Goal: Task Accomplishment & Management: Manage account settings

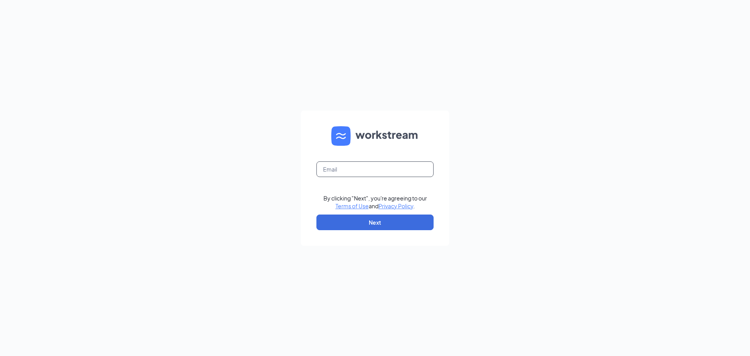
click at [358, 174] on input "text" at bounding box center [375, 169] width 117 height 16
type input "reagan_fielder@yahoo.com"
click at [358, 226] on button "Next" at bounding box center [375, 223] width 117 height 16
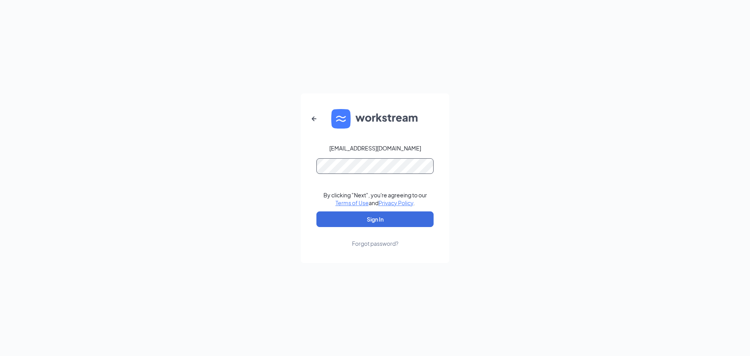
click at [317, 211] on button "Sign In" at bounding box center [375, 219] width 117 height 16
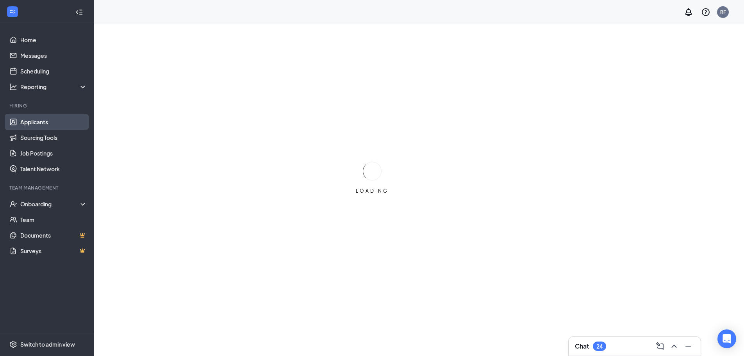
click at [38, 118] on link "Applicants" at bounding box center [53, 122] width 67 height 16
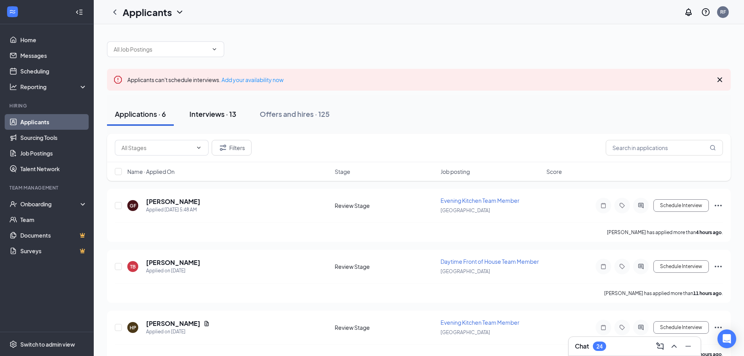
click at [209, 118] on div "Interviews · 13" at bounding box center [213, 114] width 47 height 10
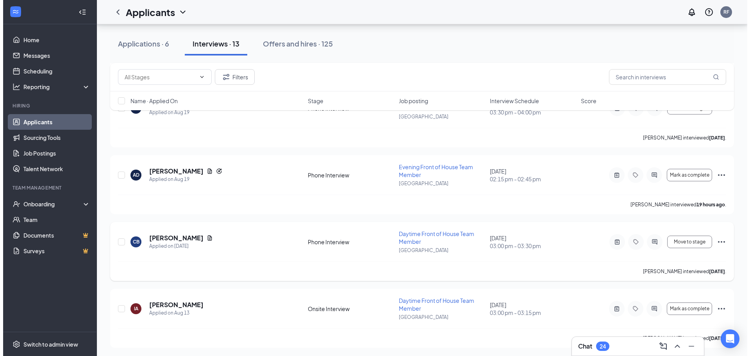
scroll to position [688, 0]
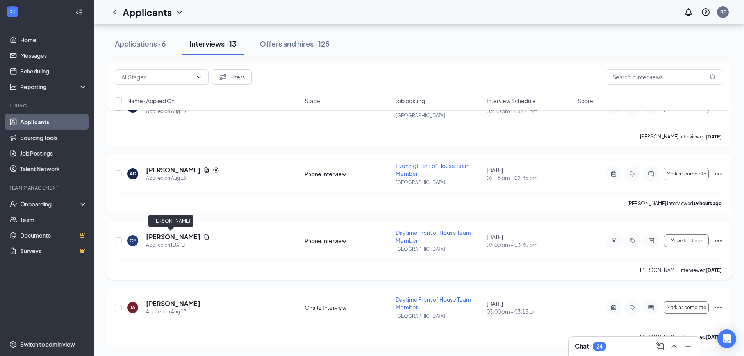
click at [170, 235] on h5 "Carlos Bauta" at bounding box center [173, 236] width 54 height 9
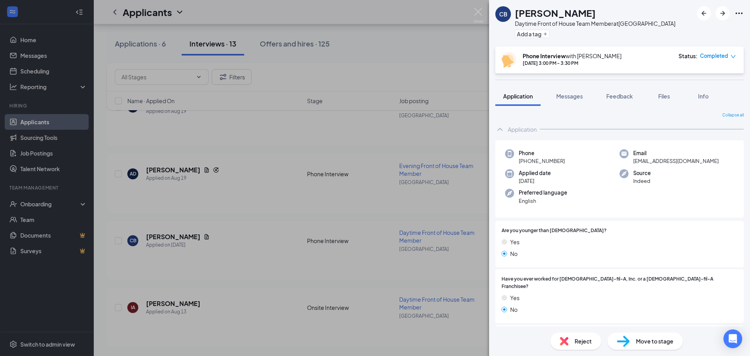
click at [736, 17] on icon "Ellipses" at bounding box center [739, 13] width 9 height 9
click at [672, 31] on link "View full application" at bounding box center [697, 31] width 84 height 8
click at [630, 347] on div "Move to stage" at bounding box center [645, 341] width 75 height 17
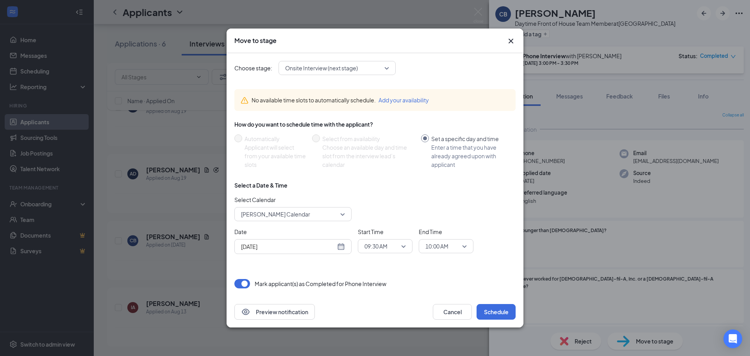
click at [399, 249] on span "09:30 AM" at bounding box center [385, 246] width 41 height 12
click at [396, 181] on div "02:15 PM" at bounding box center [385, 176] width 55 height 18
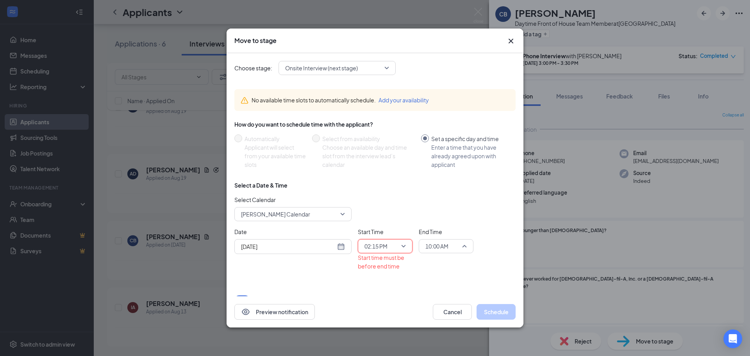
click at [448, 251] on span "10:00 AM" at bounding box center [437, 246] width 23 height 12
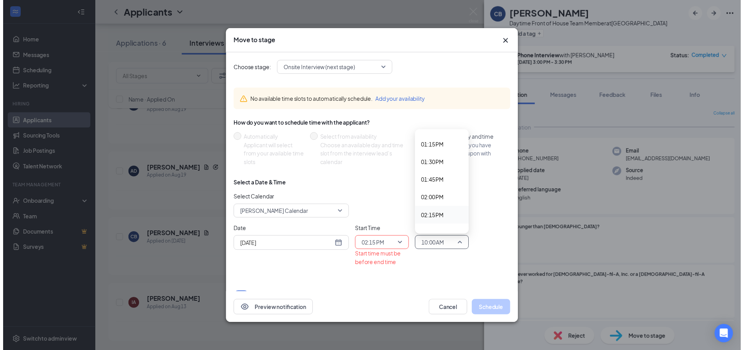
scroll to position [989, 0]
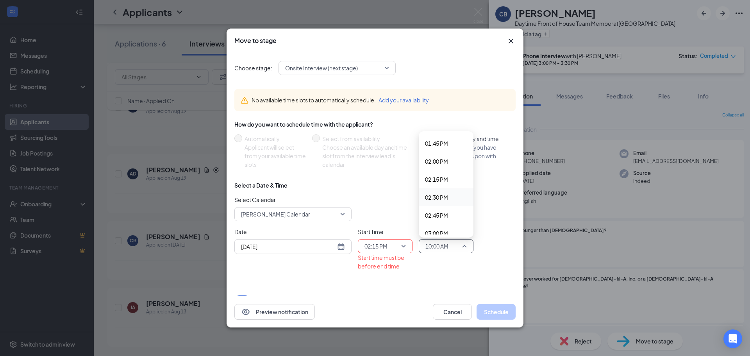
click at [435, 200] on span "02:30 PM" at bounding box center [436, 197] width 23 height 9
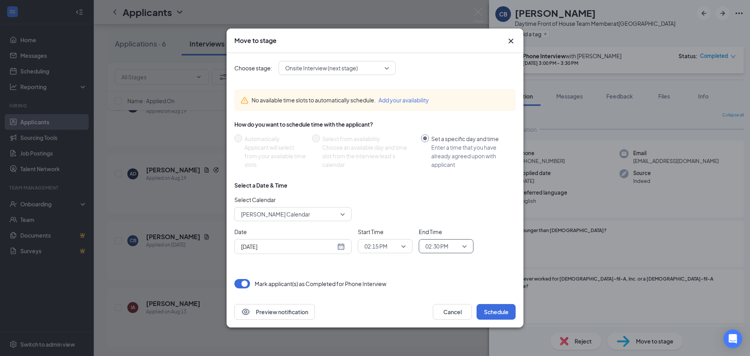
click at [341, 246] on div "Aug 27, 2025" at bounding box center [293, 246] width 104 height 9
type input "Aug 30, 2025"
click at [325, 215] on td "30" at bounding box center [331, 217] width 14 height 12
click at [340, 245] on div "Aug 30, 2025" at bounding box center [293, 246] width 104 height 9
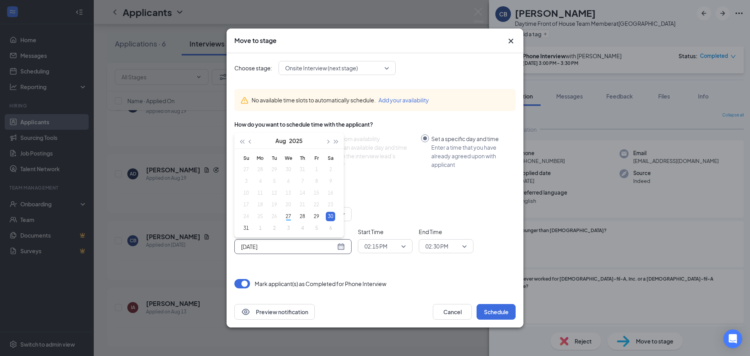
click at [486, 238] on div "Date Aug 30, 2025 Aug 2025 Su Mo Tu We Th Fr Sa 27 28 29 30 31 1 2 3 4 5 6 7 8 …" at bounding box center [374, 240] width 281 height 27
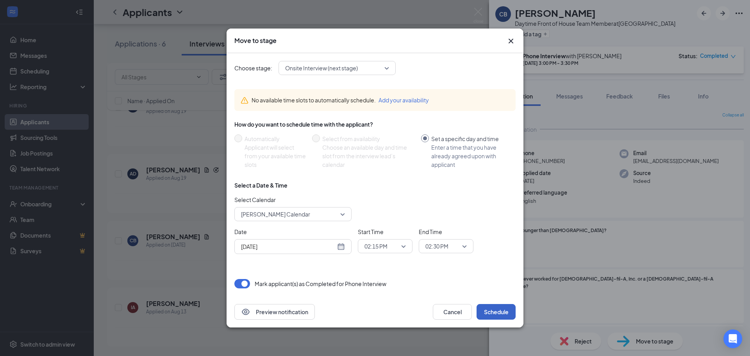
click at [497, 314] on button "Schedule" at bounding box center [496, 312] width 39 height 16
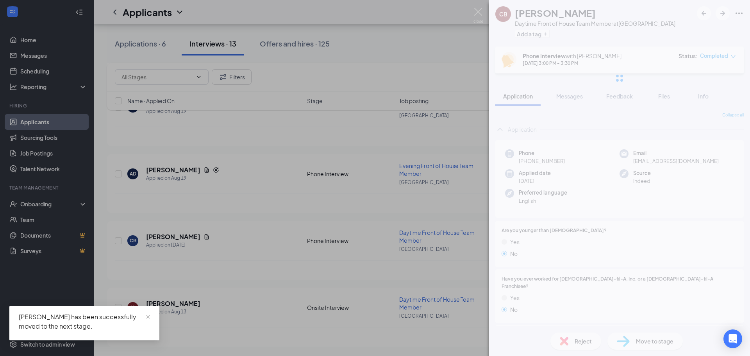
click at [194, 171] on div "CB Carlos Bauta Daytime Front of House Team Member at Port Charlotte Add a tag …" at bounding box center [375, 178] width 750 height 356
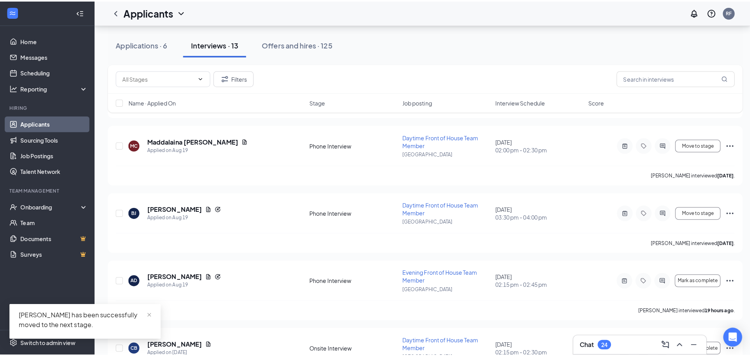
scroll to position [571, 0]
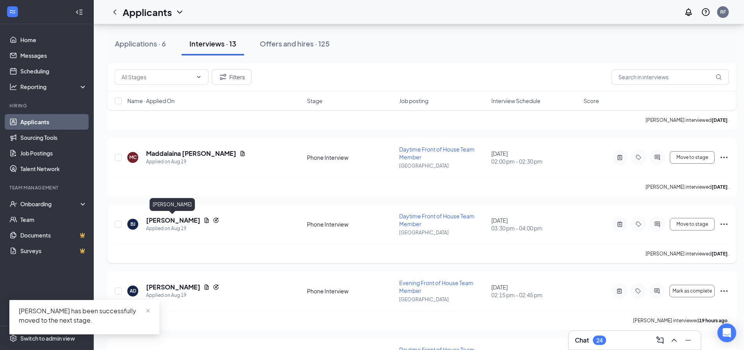
click at [191, 222] on h5 "Braxton Jacobs" at bounding box center [173, 220] width 54 height 9
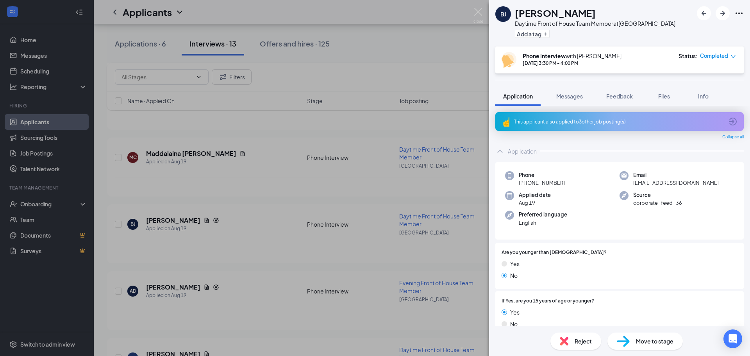
click at [742, 11] on icon "Ellipses" at bounding box center [739, 13] width 9 height 9
click at [676, 30] on link "View full application" at bounding box center [697, 31] width 84 height 8
click at [651, 347] on div "Move to stage" at bounding box center [645, 341] width 75 height 17
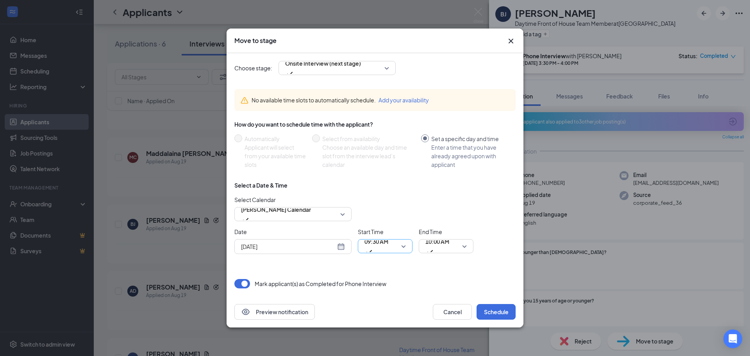
click at [388, 250] on span "09:30 AM" at bounding box center [377, 246] width 24 height 21
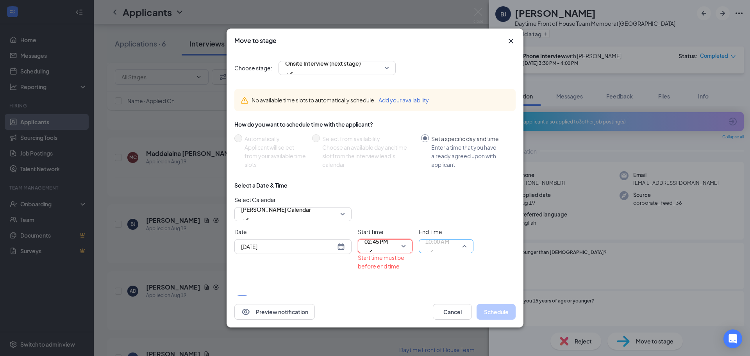
click at [449, 249] on span "10:00 AM" at bounding box center [438, 246] width 24 height 21
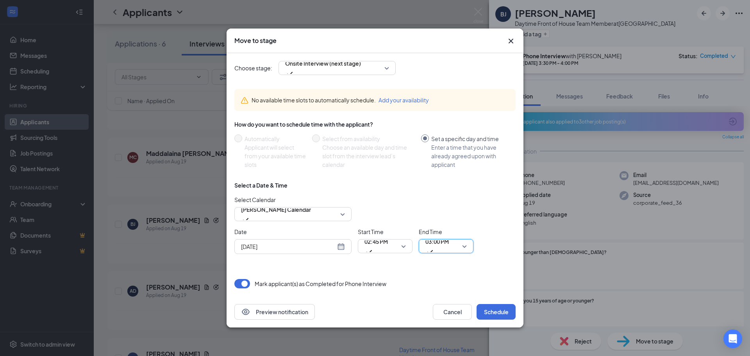
click at [345, 248] on div "Aug 27, 2025" at bounding box center [293, 246] width 104 height 9
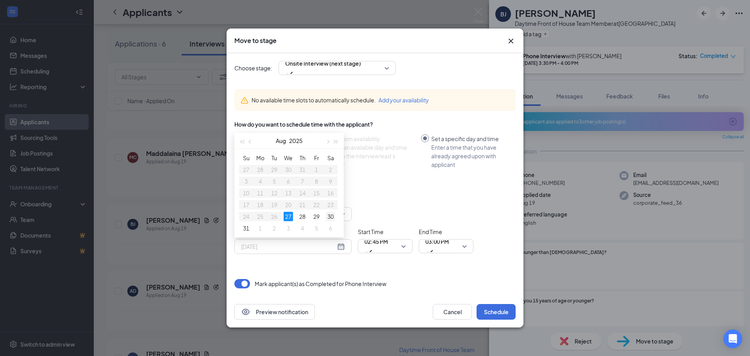
type input "Aug 30, 2025"
click at [335, 217] on td "30" at bounding box center [331, 217] width 14 height 12
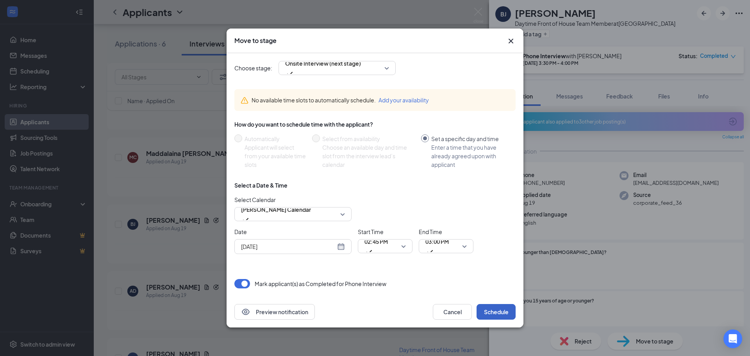
click at [500, 305] on button "Schedule" at bounding box center [496, 312] width 39 height 16
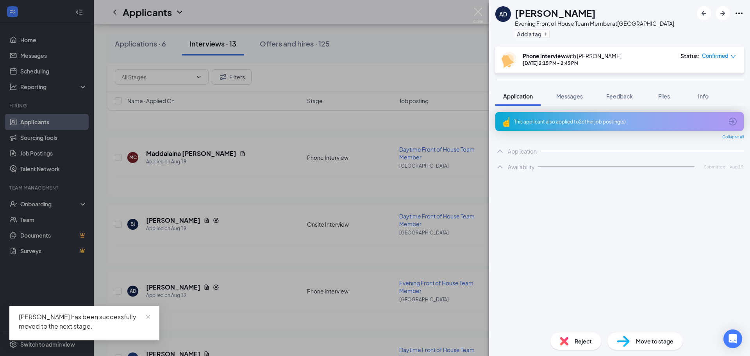
click at [392, 267] on div "AD Alayah Davis Evening Front of House Team Member at Port Charlotte Add a tag …" at bounding box center [375, 178] width 750 height 356
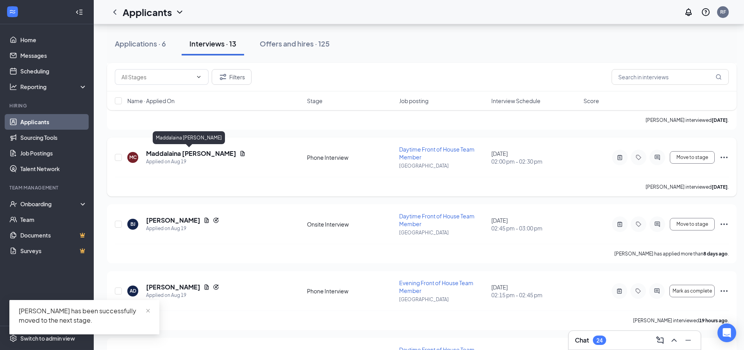
click at [176, 152] on h5 "Maddalaina [PERSON_NAME]" at bounding box center [191, 153] width 90 height 9
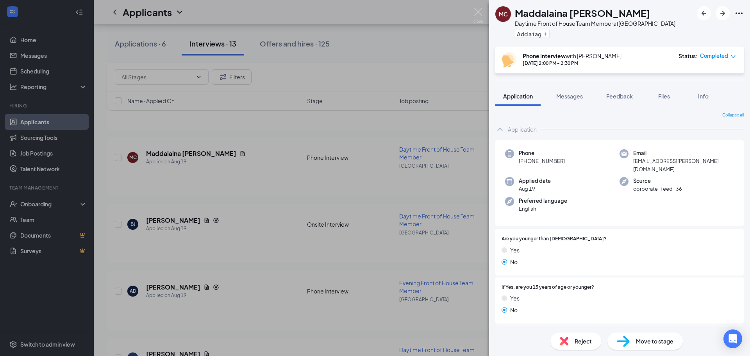
click at [744, 14] on div "MC Maddalaina Consentino Daytime Front of House Team Member at Port Charlotte A…" at bounding box center [619, 23] width 261 height 46
click at [704, 30] on link "View full application" at bounding box center [697, 31] width 84 height 8
click at [624, 341] on img at bounding box center [623, 341] width 13 height 11
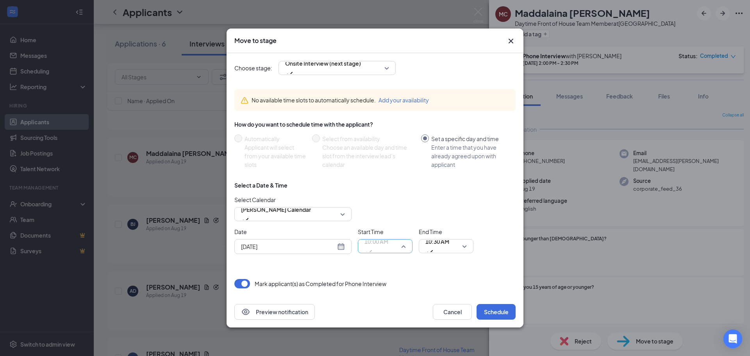
click at [380, 247] on span "10:00 AM" at bounding box center [377, 242] width 24 height 12
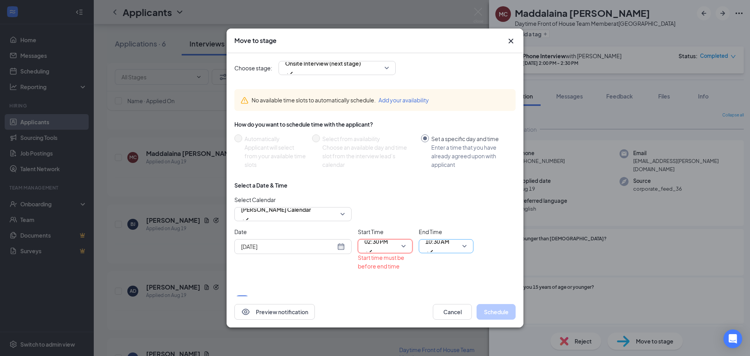
click at [449, 249] on span "10:30 AM" at bounding box center [438, 246] width 24 height 21
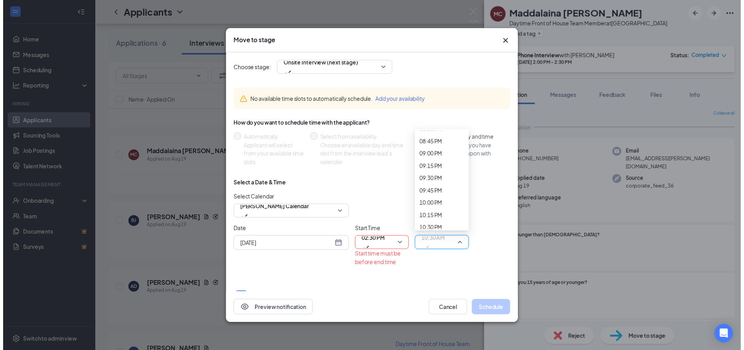
scroll to position [1025, 0]
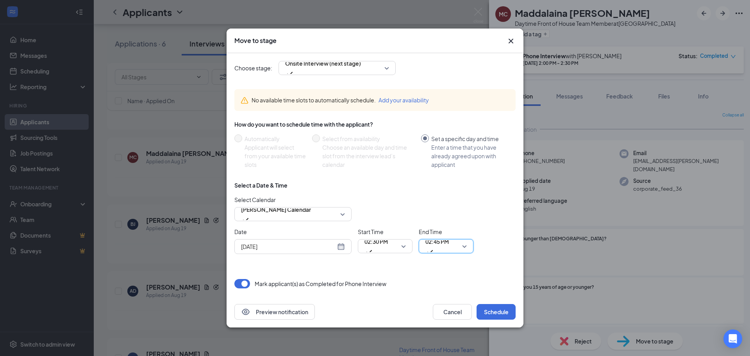
click at [344, 249] on div "Aug 27, 2025" at bounding box center [293, 246] width 104 height 9
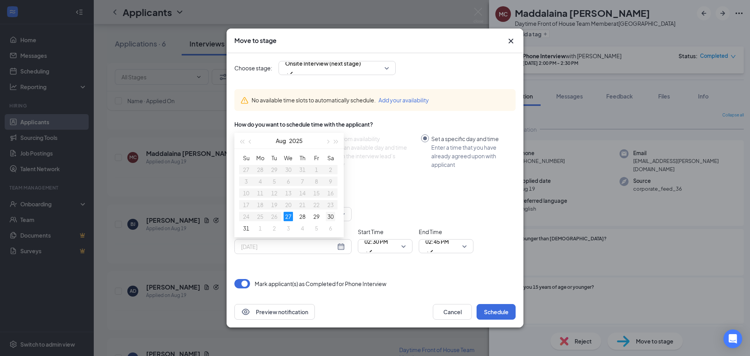
type input "Aug 30, 2025"
click at [330, 213] on div "30" at bounding box center [330, 216] width 9 height 9
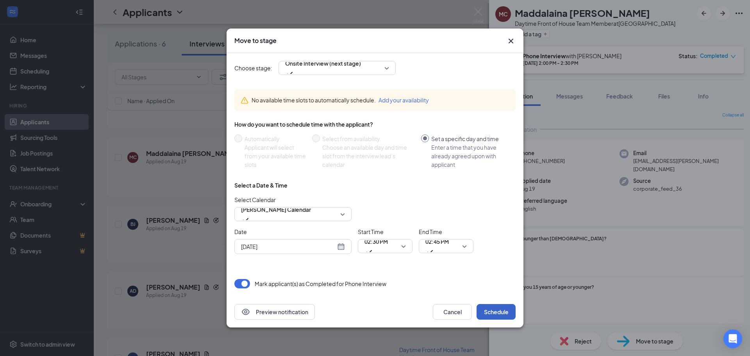
click at [496, 309] on button "Schedule" at bounding box center [496, 312] width 39 height 16
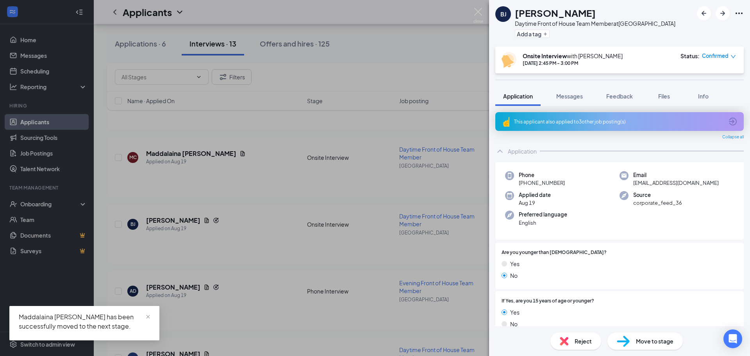
click at [364, 192] on div "BJ Braxton Jacobs Daytime Front of House Team Member at Port Charlotte Add a ta…" at bounding box center [375, 178] width 750 height 356
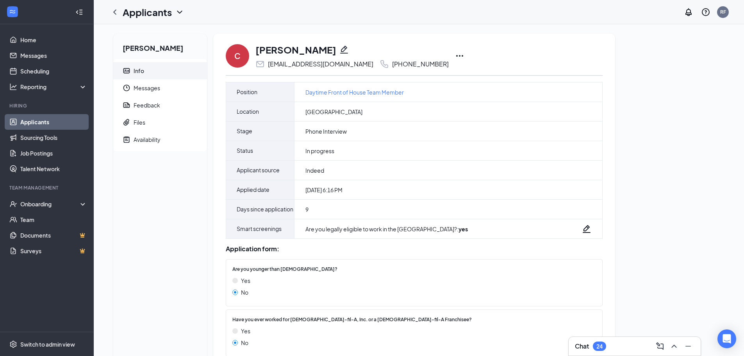
click at [455, 54] on icon "Ellipses" at bounding box center [459, 55] width 9 height 9
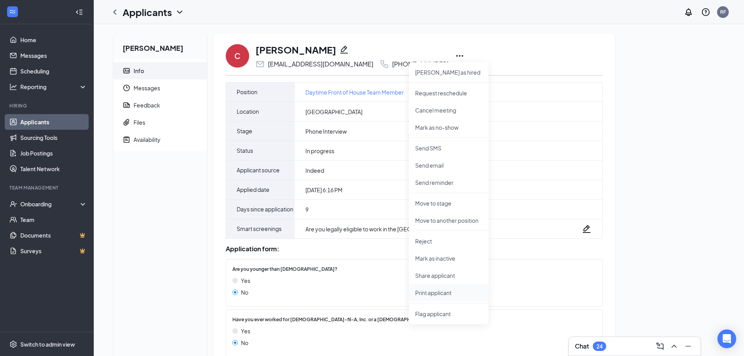
click at [445, 293] on p "Print applicant" at bounding box center [448, 293] width 67 height 8
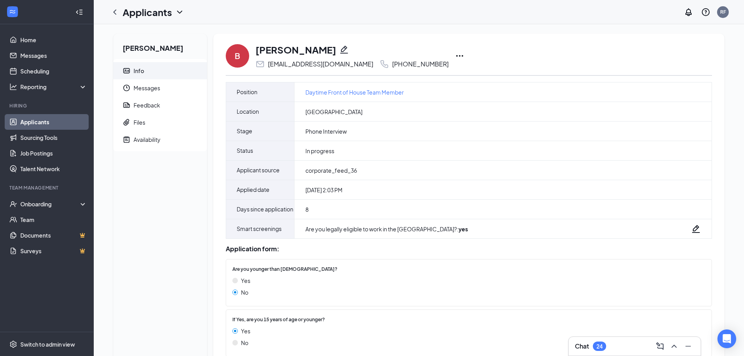
click at [455, 55] on icon "Ellipses" at bounding box center [459, 55] width 9 height 9
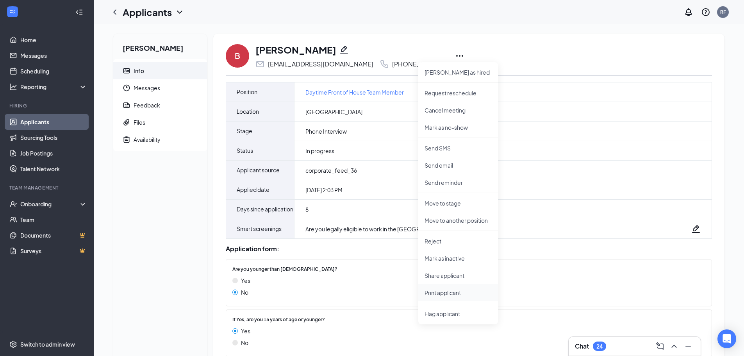
click at [447, 289] on p "Print applicant" at bounding box center [458, 293] width 67 height 8
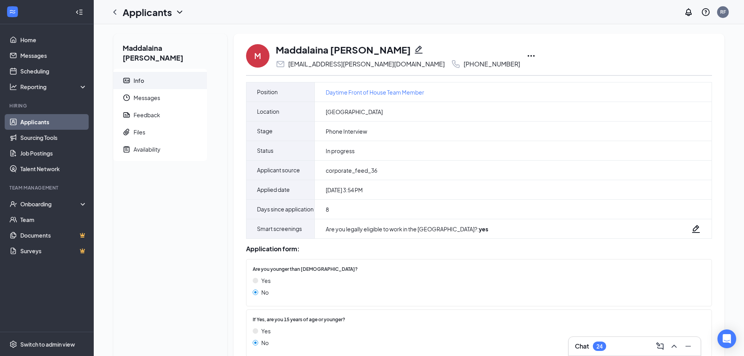
click at [527, 53] on icon "Ellipses" at bounding box center [531, 55] width 9 height 9
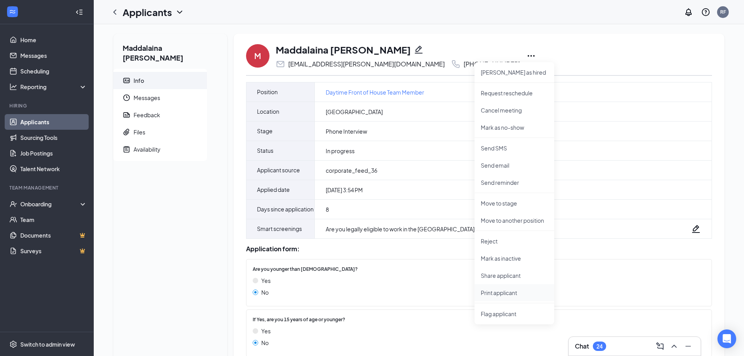
click at [485, 290] on p "Print applicant" at bounding box center [514, 293] width 67 height 8
